Goal: Transaction & Acquisition: Purchase product/service

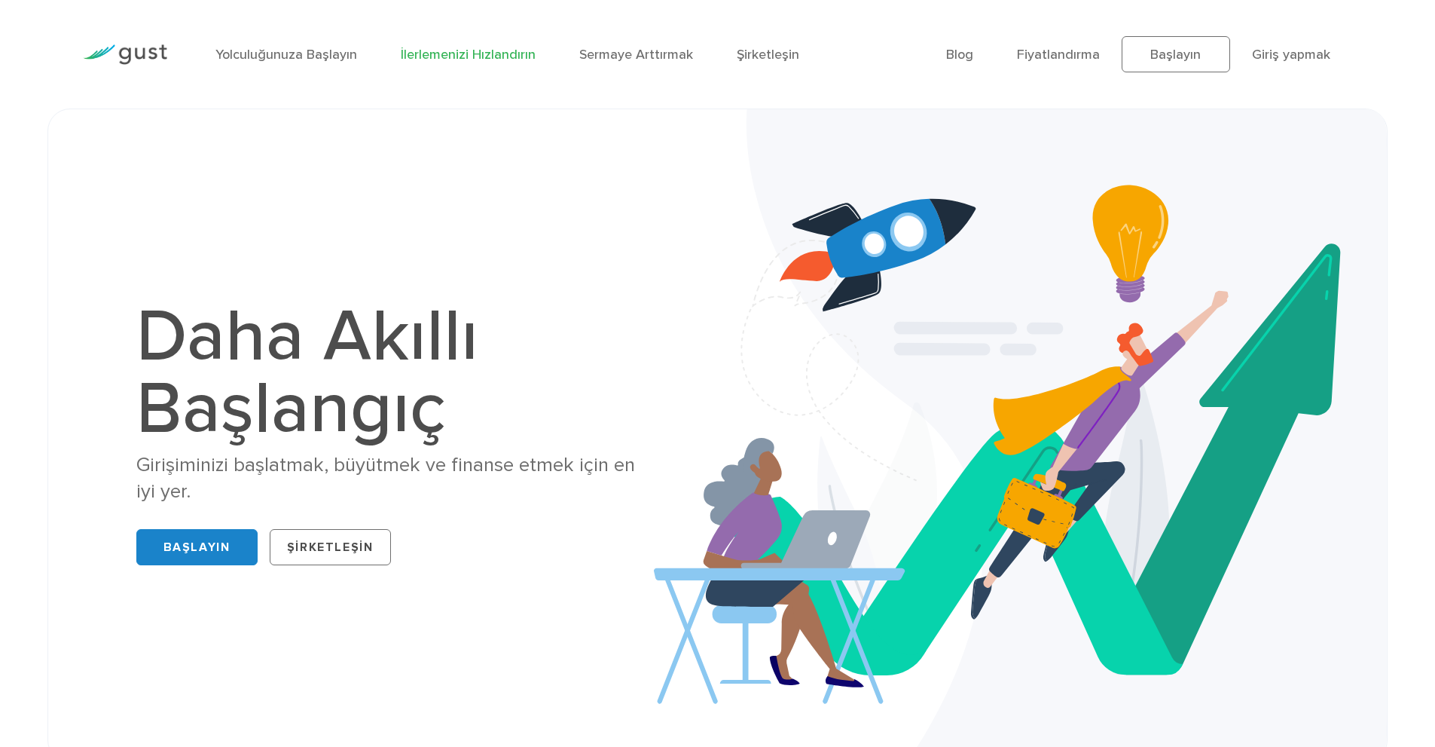
click at [436, 54] on font "İlerlemenizi Hızlandırın" at bounding box center [468, 55] width 135 height 16
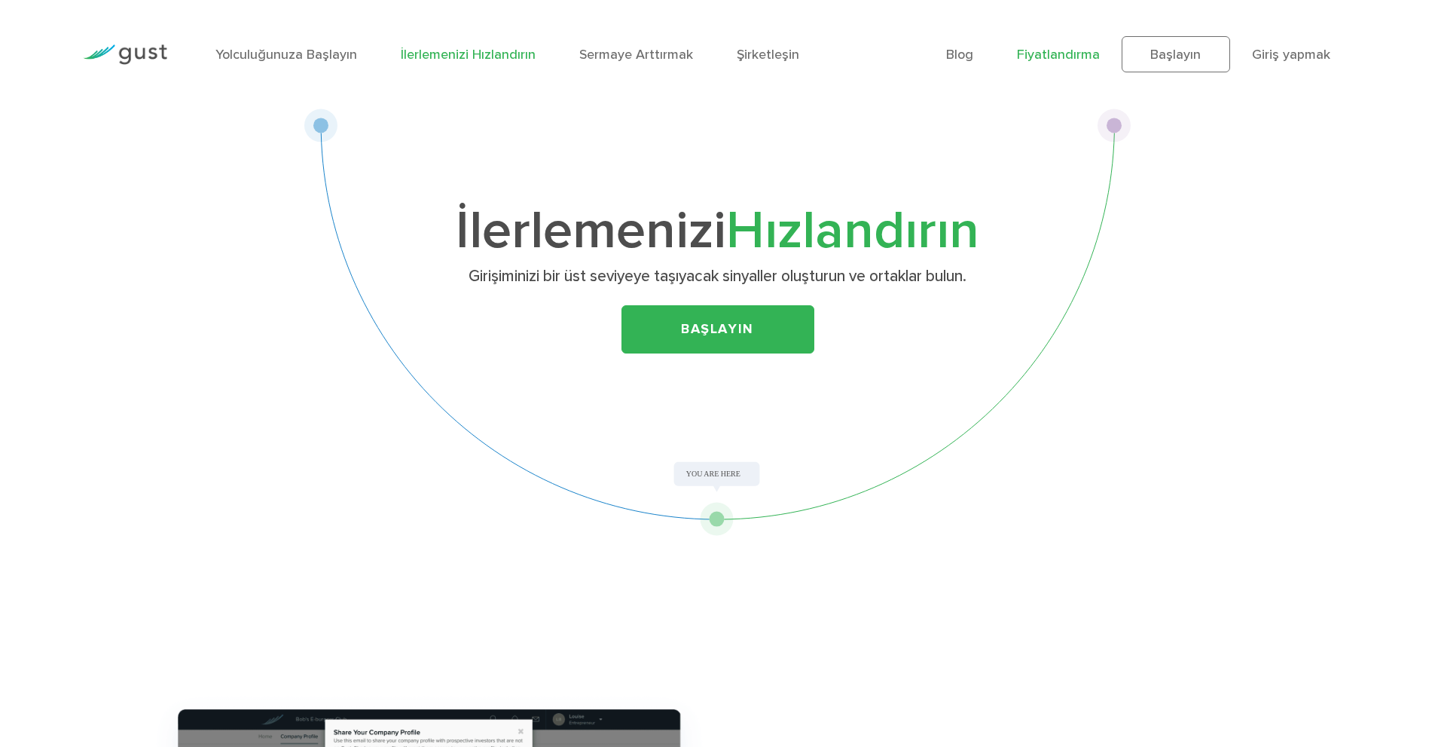
click at [1053, 58] on font "Fiyatlandırma" at bounding box center [1058, 55] width 83 height 16
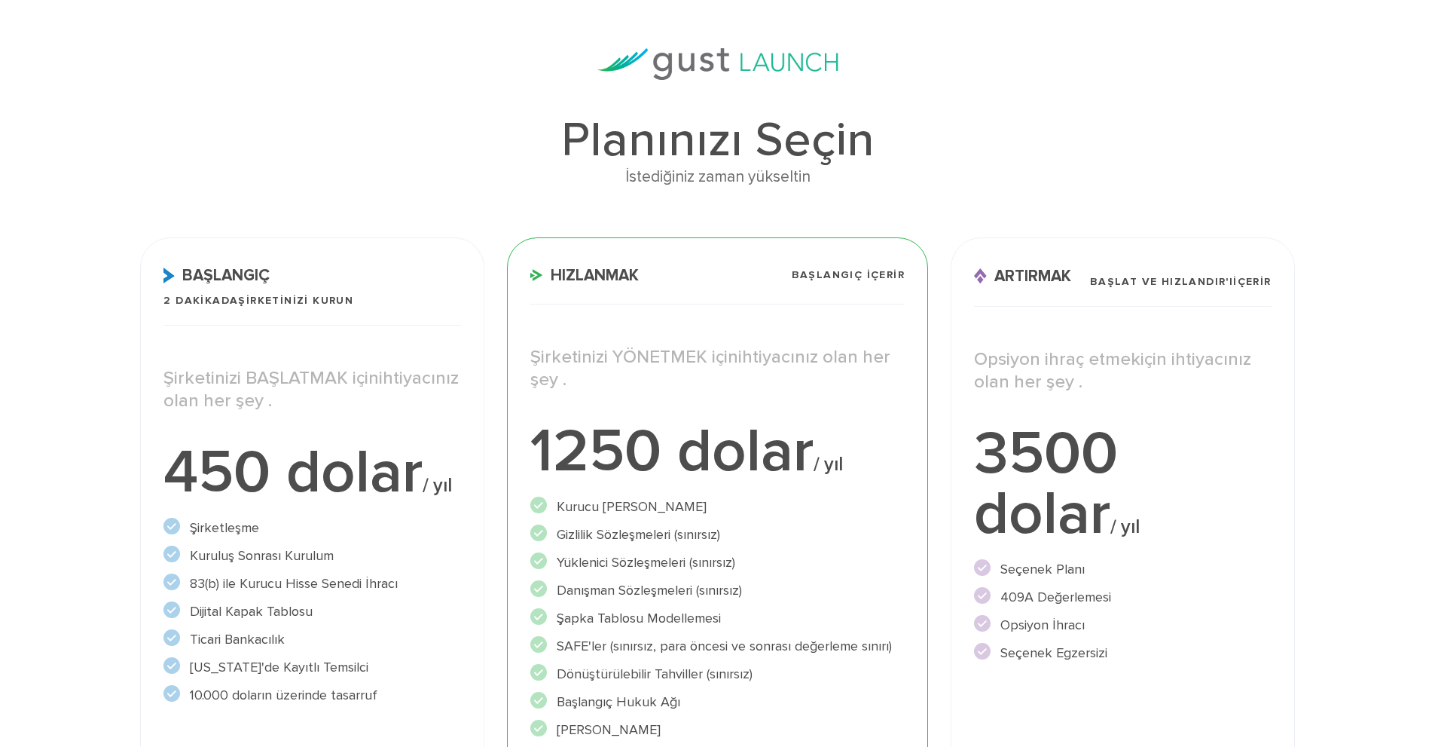
scroll to position [100, 0]
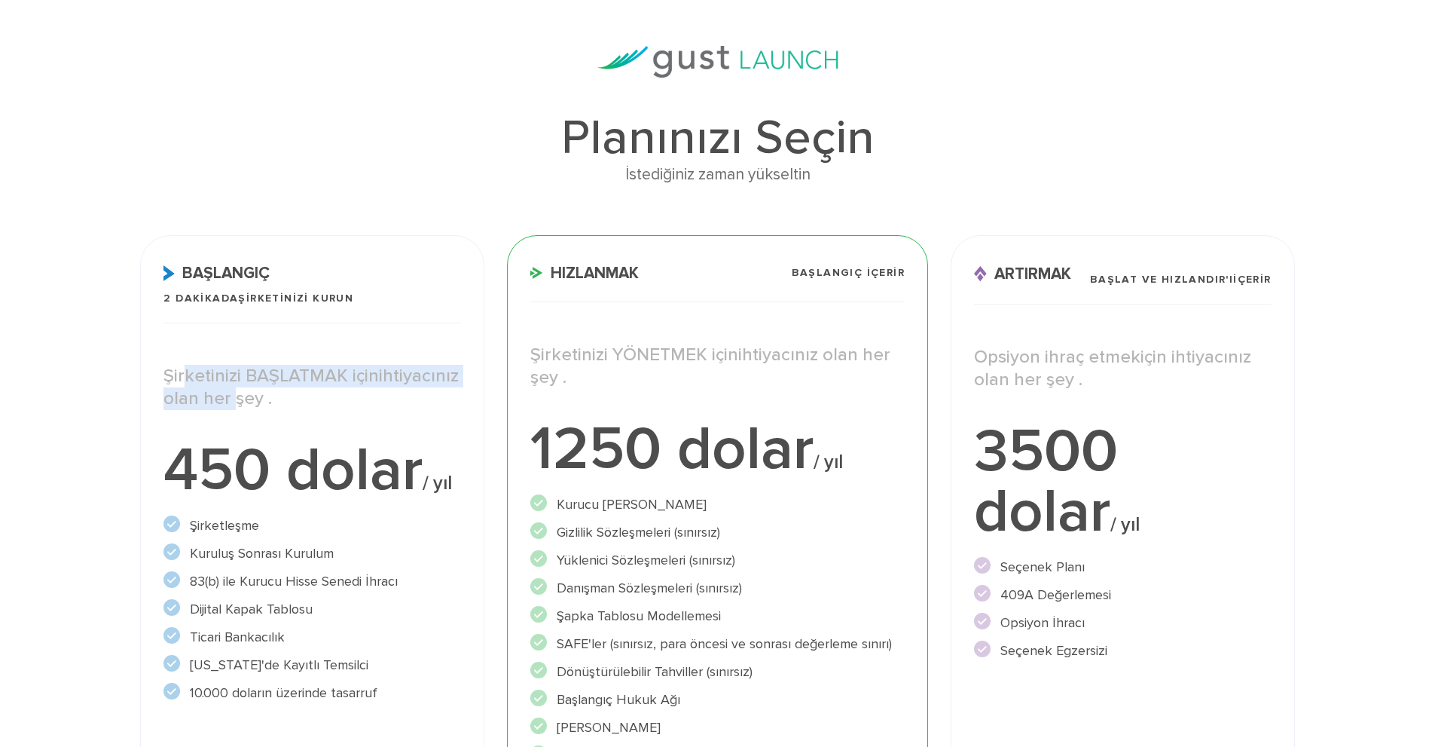
drag, startPoint x: 195, startPoint y: 370, endPoint x: 321, endPoint y: 390, distance: 127.5
click at [321, 390] on font "Şirketinizi BAŞLATMAK için ihtiyacınız olan her şey ." at bounding box center [311, 387] width 295 height 44
click at [329, 391] on font "ihtiyacınız olan her şey ." at bounding box center [311, 387] width 295 height 44
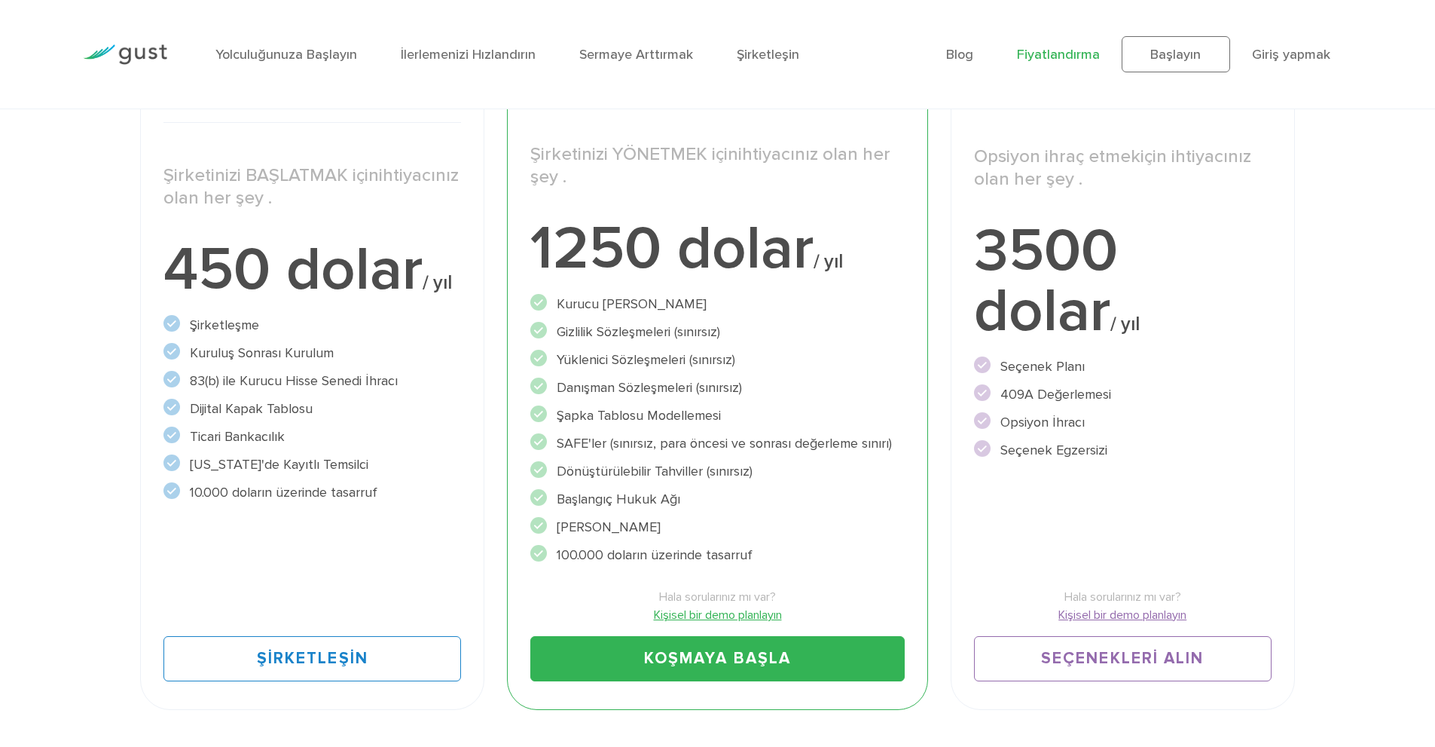
scroll to position [301, 0]
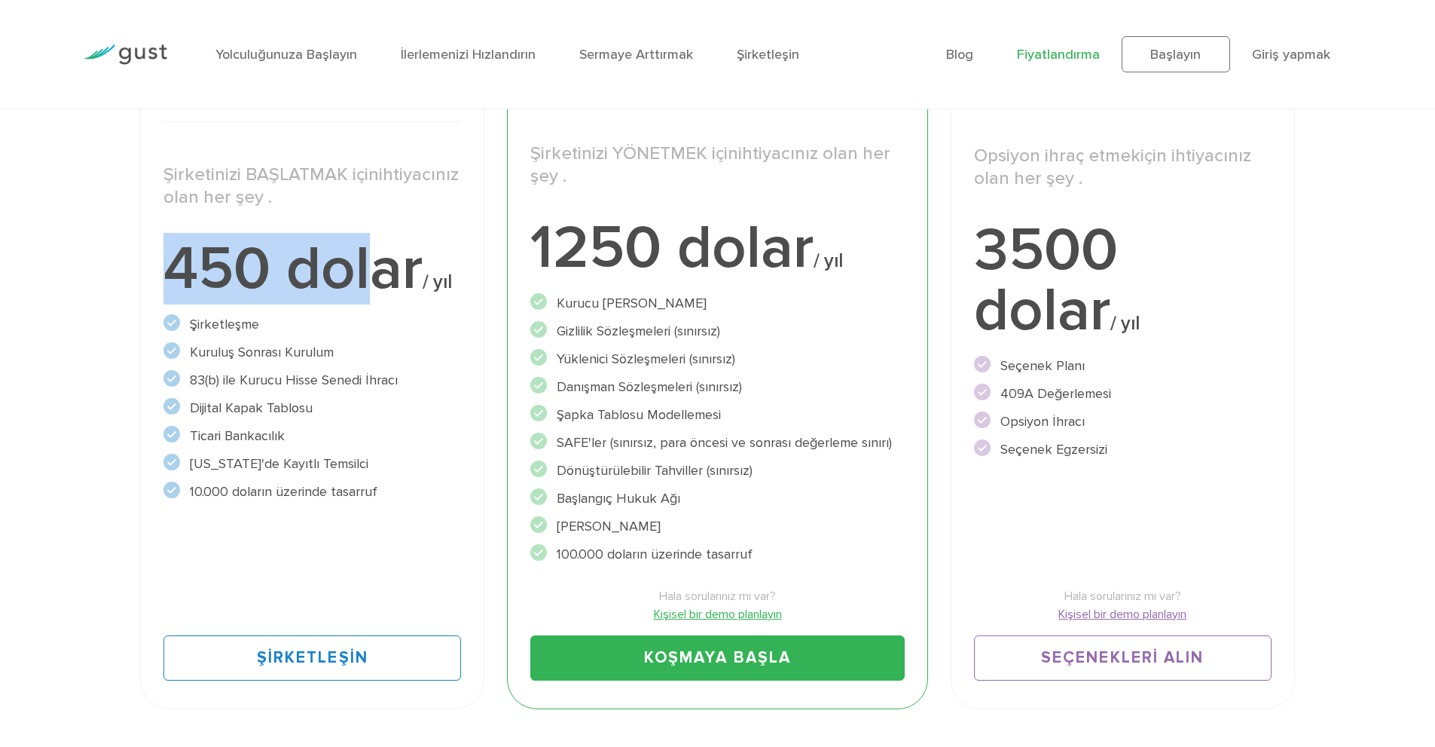
drag, startPoint x: 178, startPoint y: 268, endPoint x: 375, endPoint y: 270, distance: 197.4
click at [369, 270] on font "450 dolar" at bounding box center [293, 269] width 259 height 72
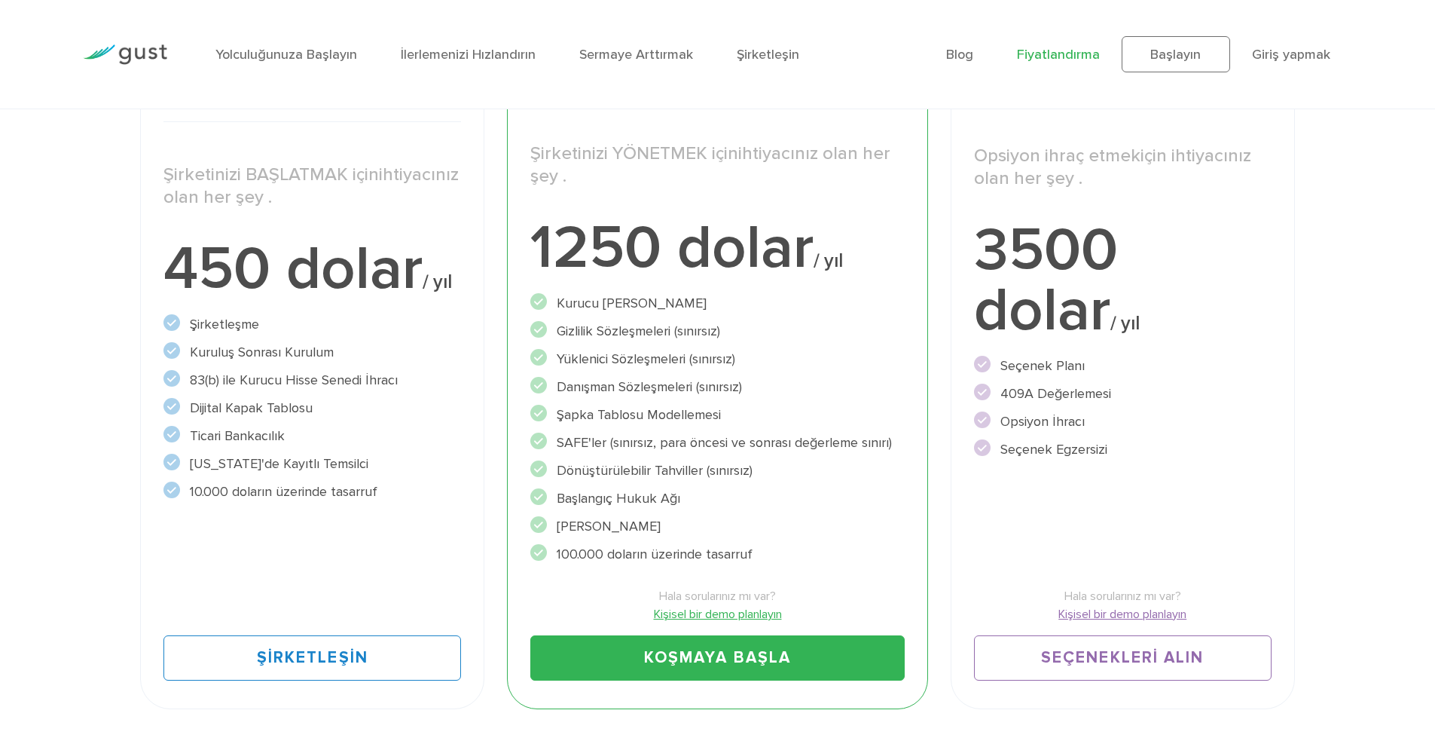
click at [390, 269] on font "450 dolar" at bounding box center [293, 269] width 259 height 72
drag, startPoint x: 539, startPoint y: 247, endPoint x: 830, endPoint y: 251, distance: 290.1
click at [814, 251] on font "1250 dolar" at bounding box center [671, 248] width 283 height 72
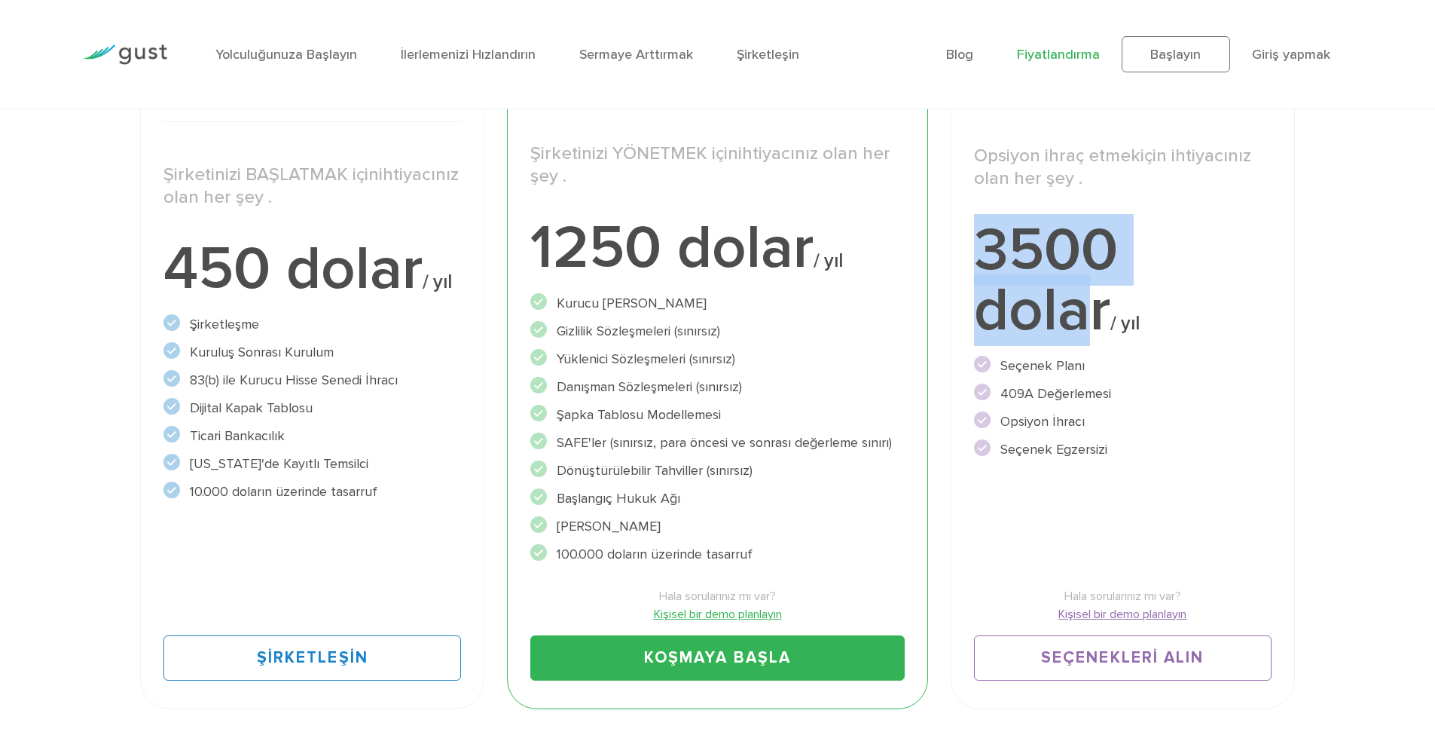
drag, startPoint x: 987, startPoint y: 251, endPoint x: 1077, endPoint y: 319, distance: 113.5
click at [1077, 319] on font "3500 dolar" at bounding box center [1046, 280] width 144 height 132
click at [1095, 316] on font "3500 dolar" at bounding box center [1046, 280] width 144 height 132
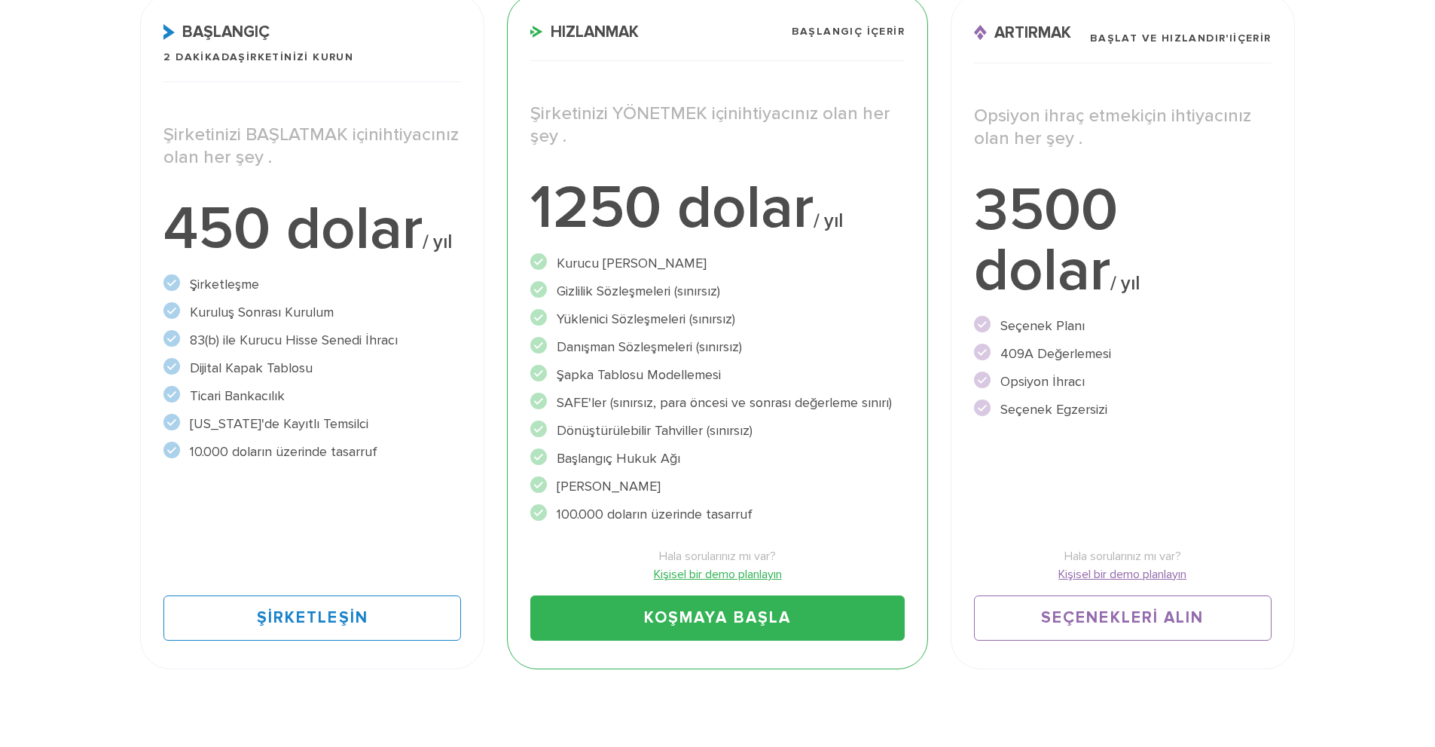
scroll to position [0, 0]
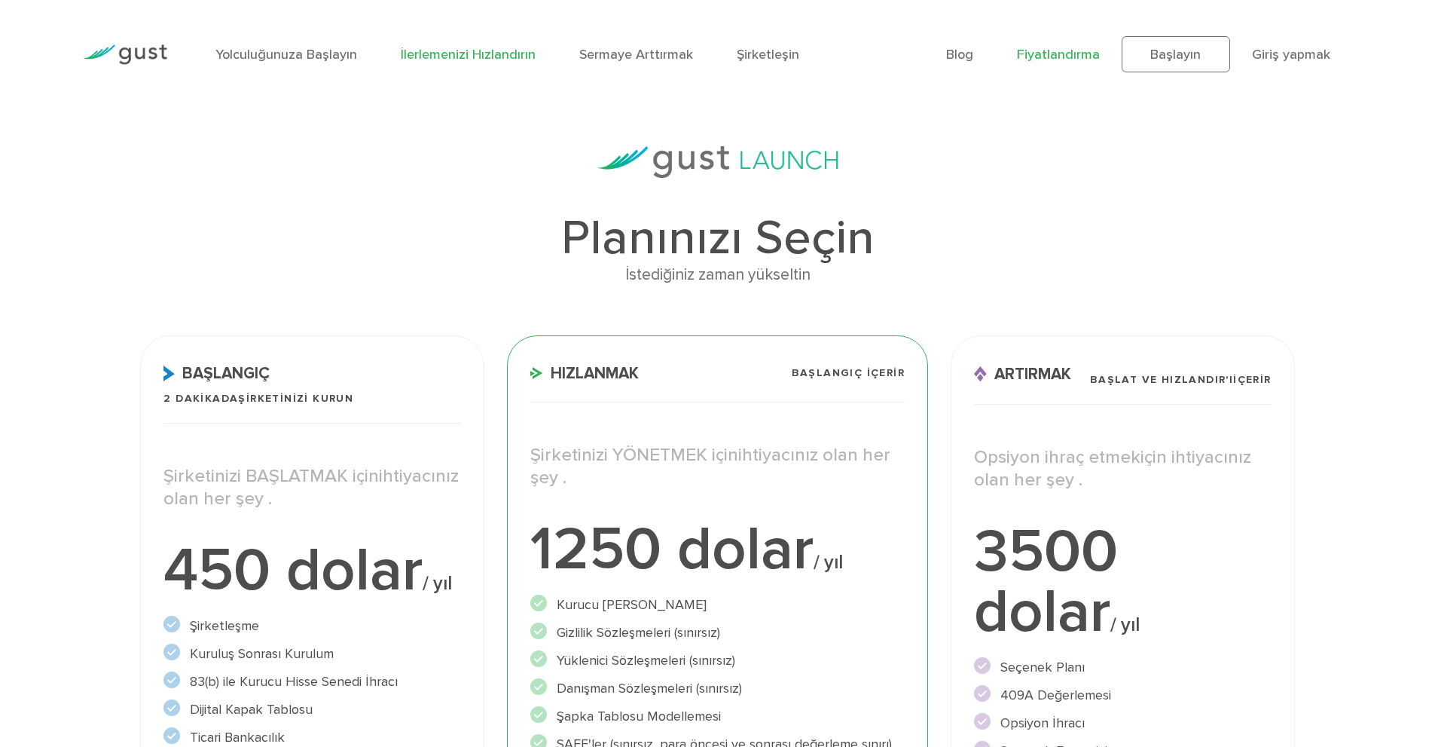
click at [452, 53] on font "İlerlemenizi Hızlandırın" at bounding box center [468, 55] width 135 height 16
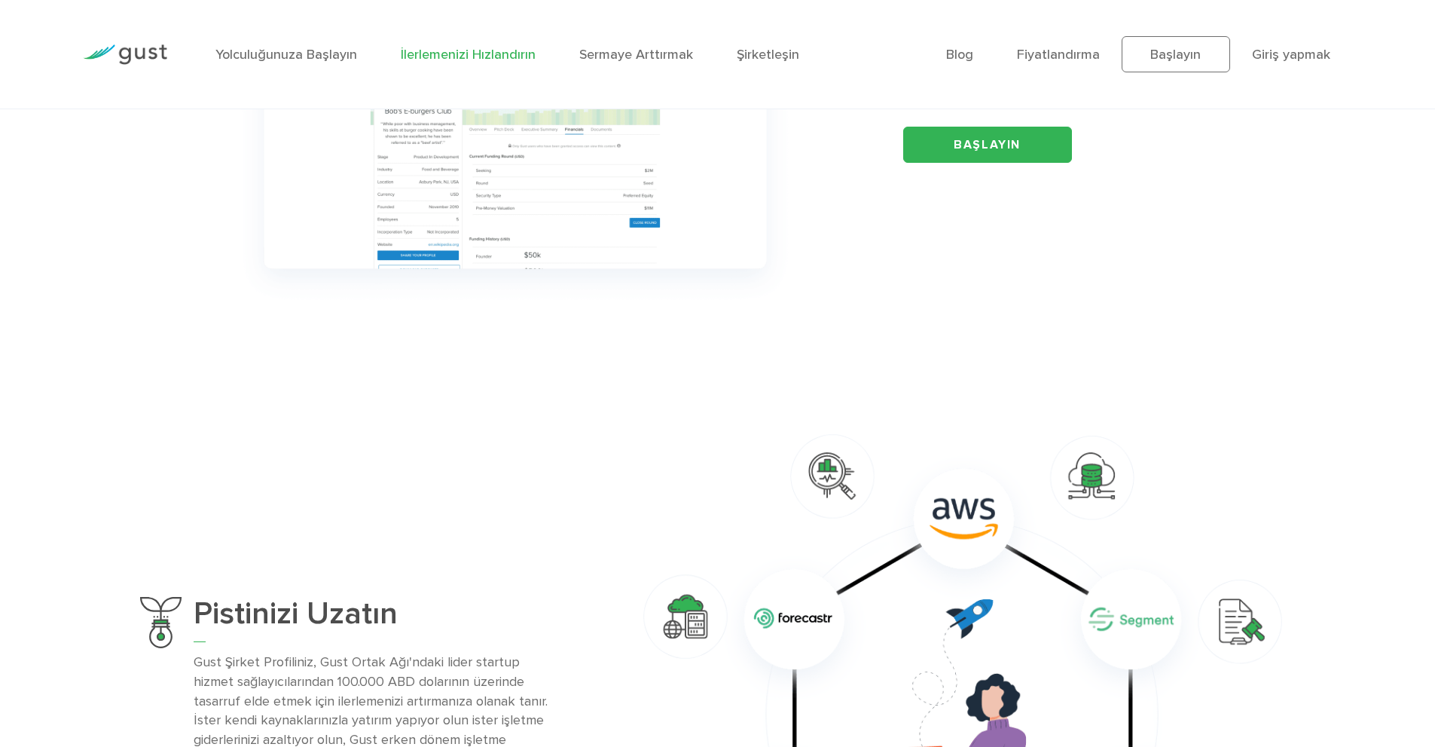
scroll to position [503, 0]
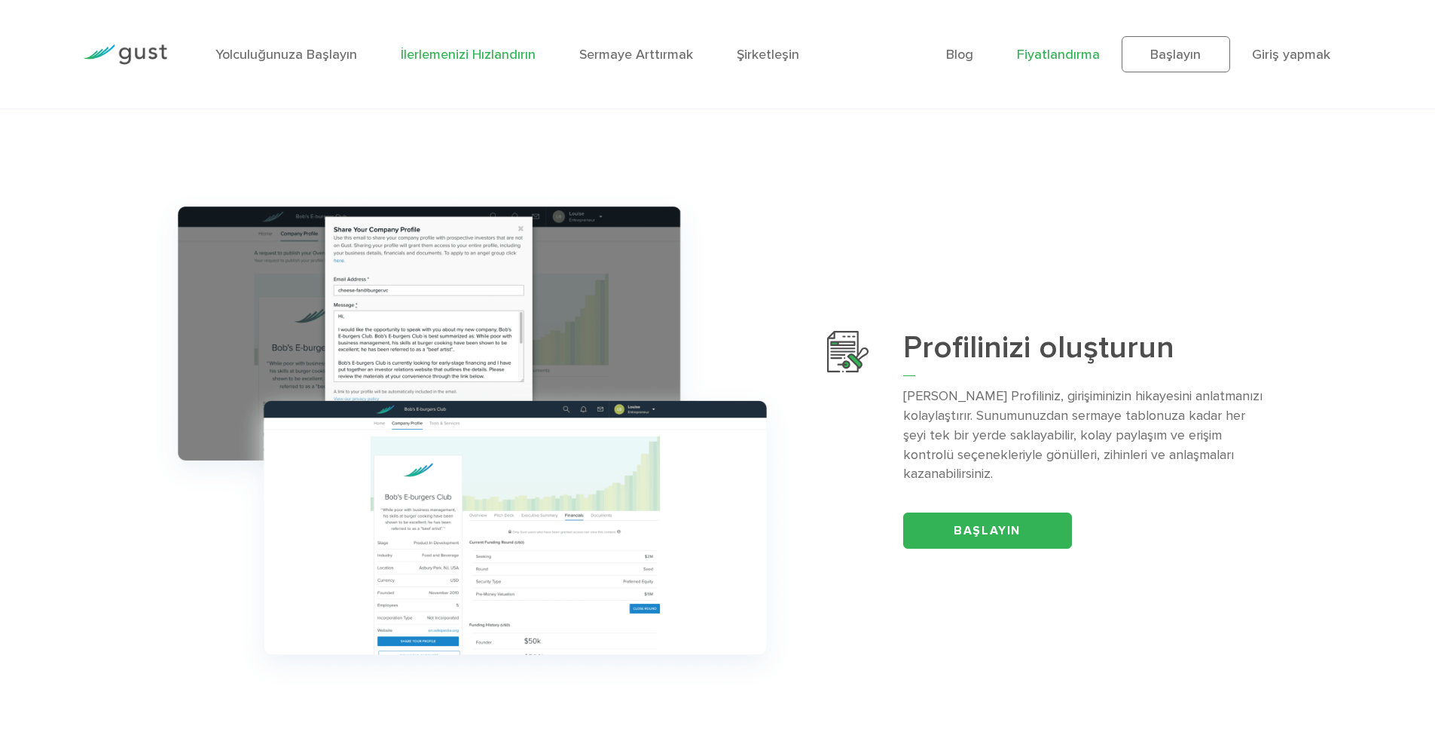
click at [1043, 50] on font "Fiyatlandırma" at bounding box center [1058, 55] width 83 height 16
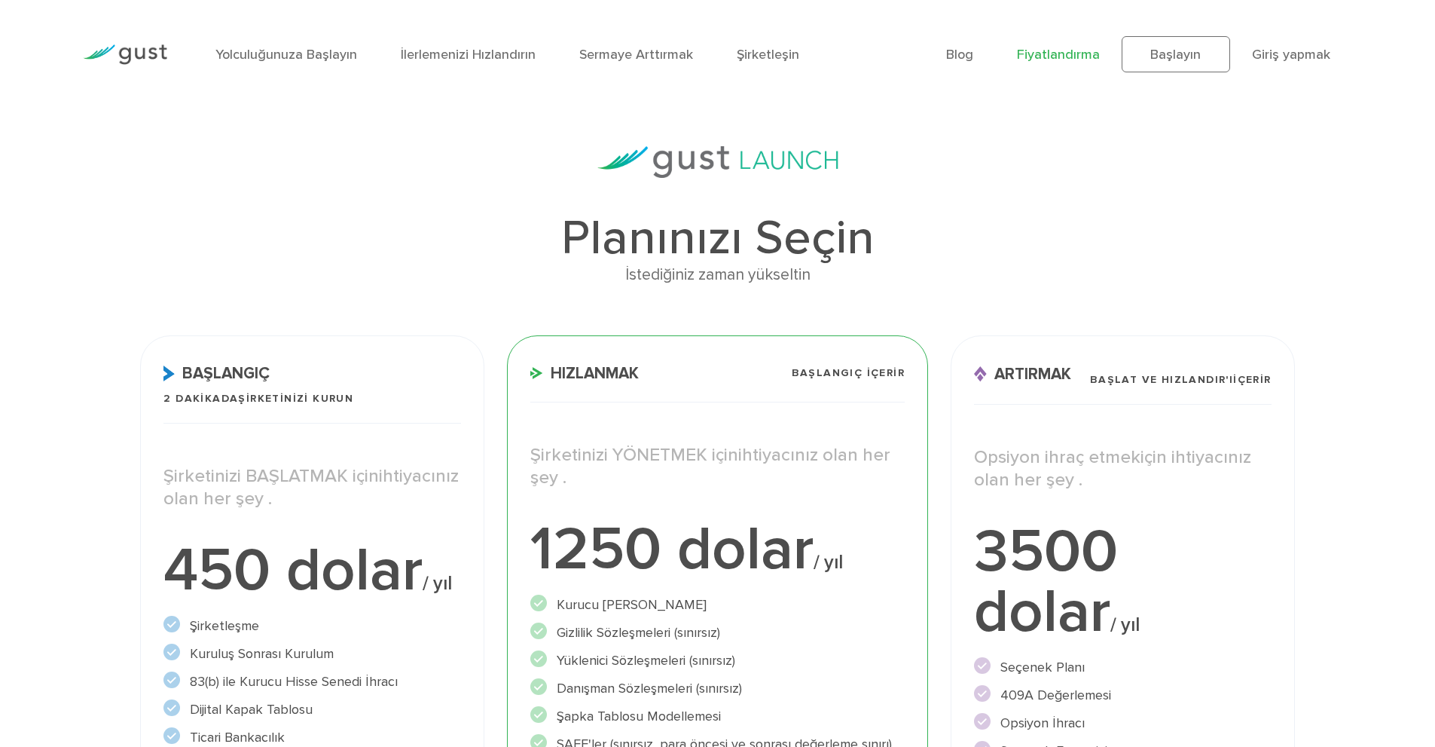
scroll to position [100, 0]
